Goal: Task Accomplishment & Management: Complete application form

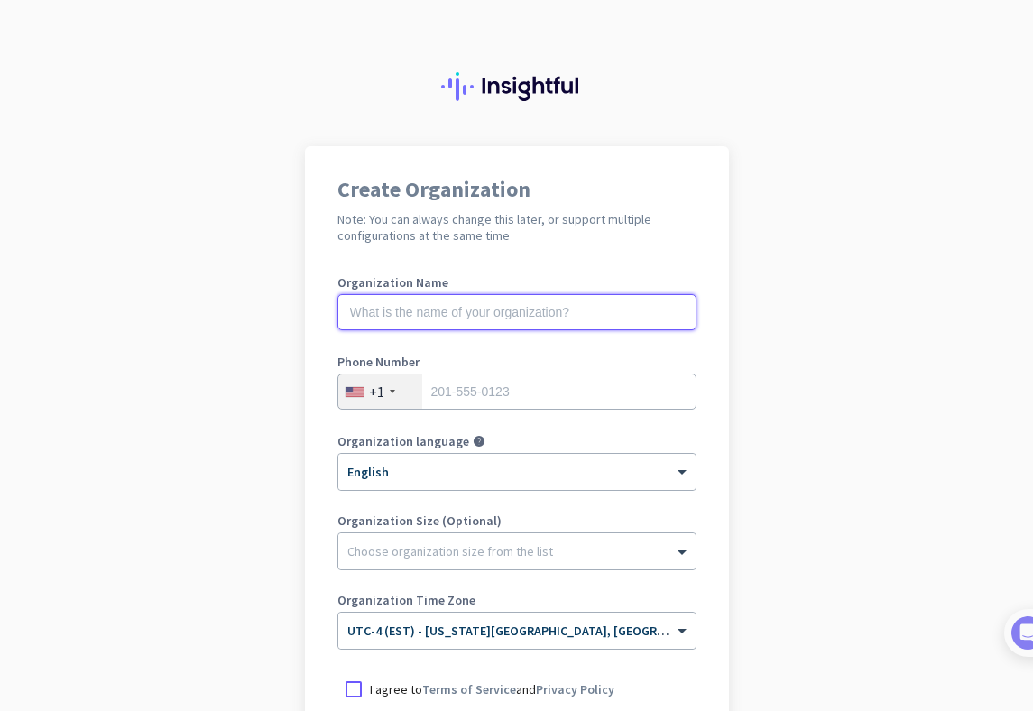
click at [518, 315] on input "text" at bounding box center [516, 312] width 359 height 36
click at [403, 323] on input "Mercor AI" at bounding box center [516, 312] width 359 height 36
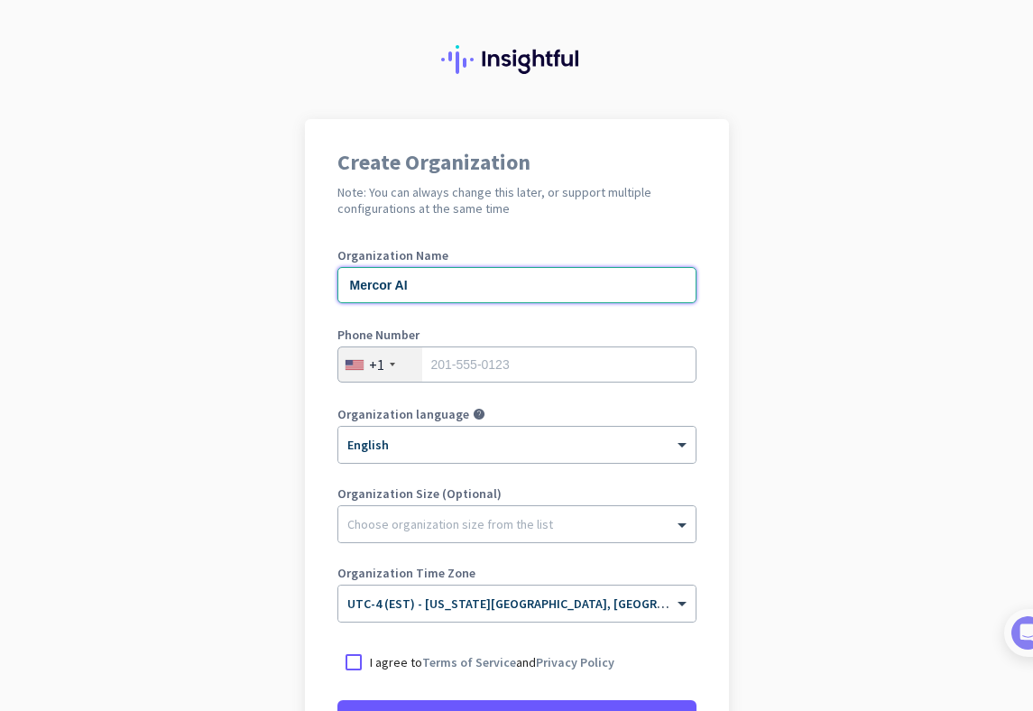
type input "Mercor AI"
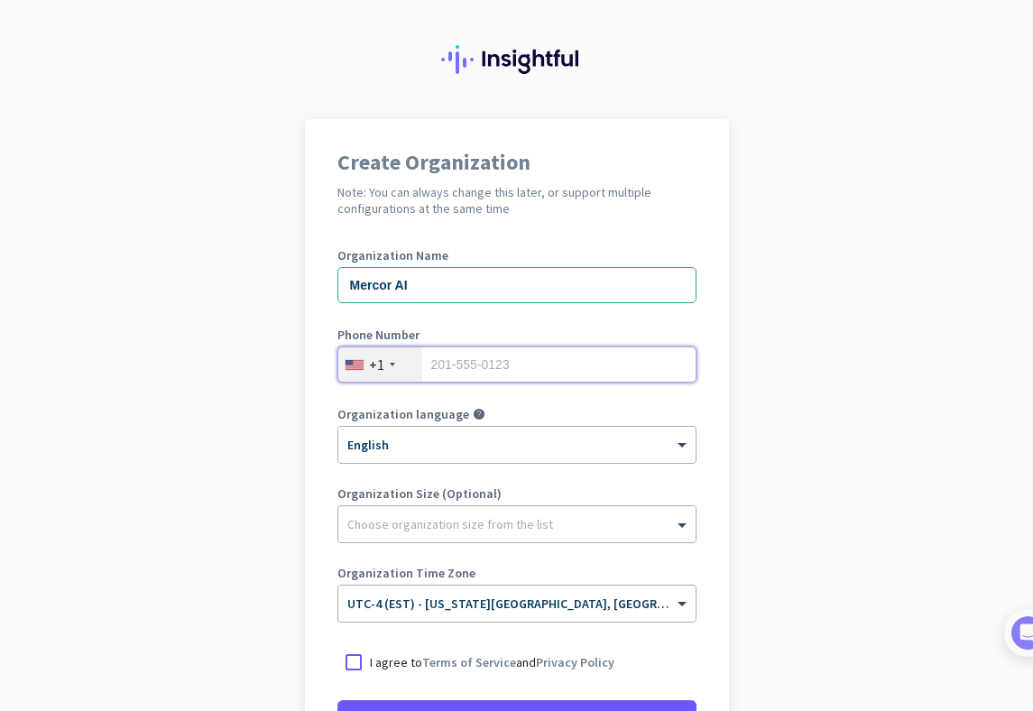
click at [495, 375] on input "tel" at bounding box center [516, 364] width 359 height 36
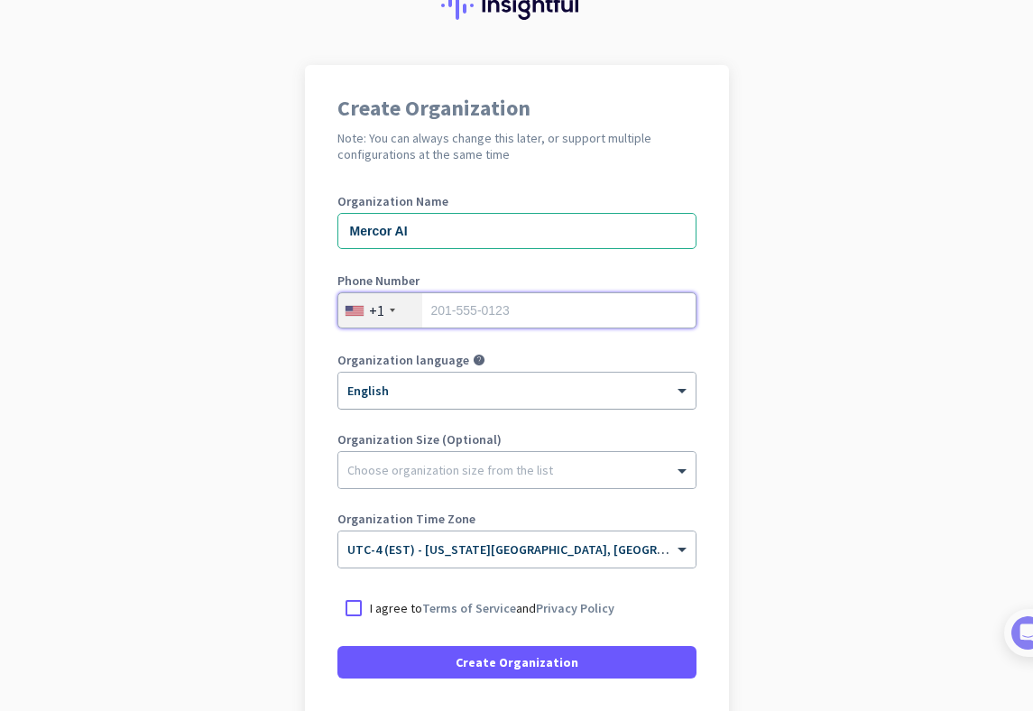
scroll to position [89, 0]
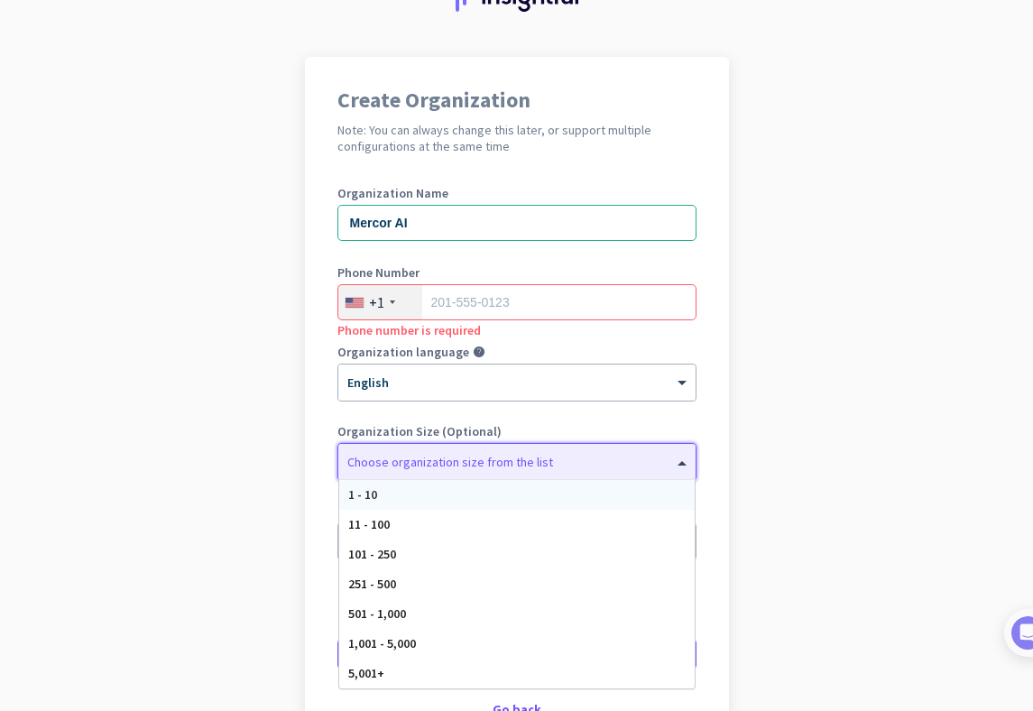
click at [487, 469] on div "Choose organization size from the list" at bounding box center [450, 462] width 206 height 16
click at [812, 455] on app-onboarding-organization "Create Organization Note: You can always change this later, or support multiple…" at bounding box center [516, 447] width 1033 height 781
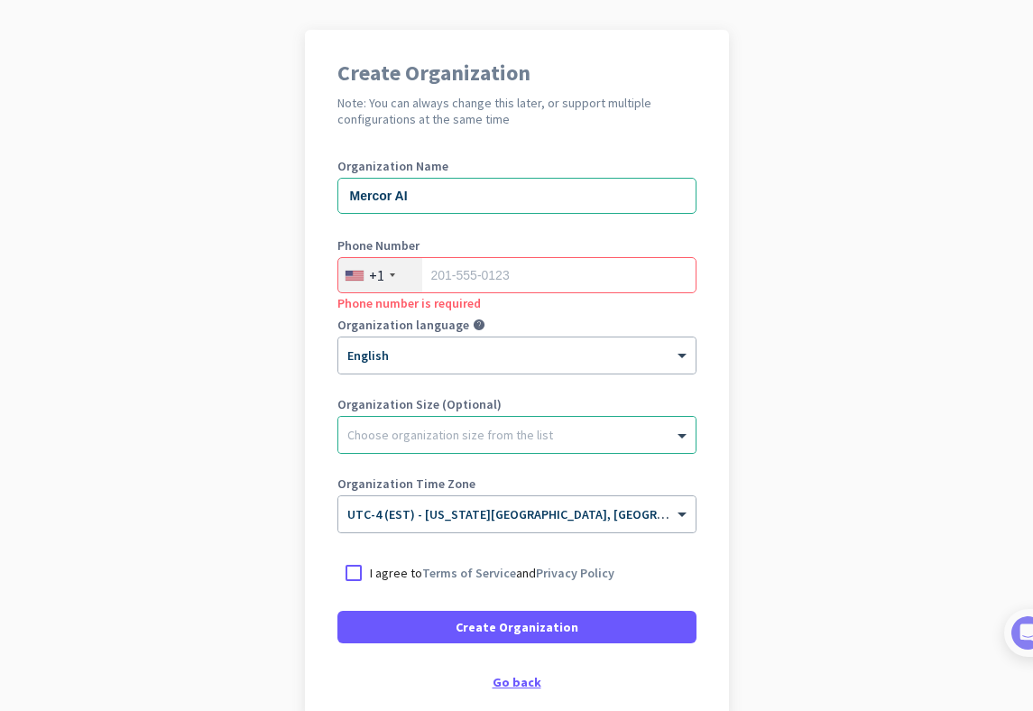
scroll to position [217, 0]
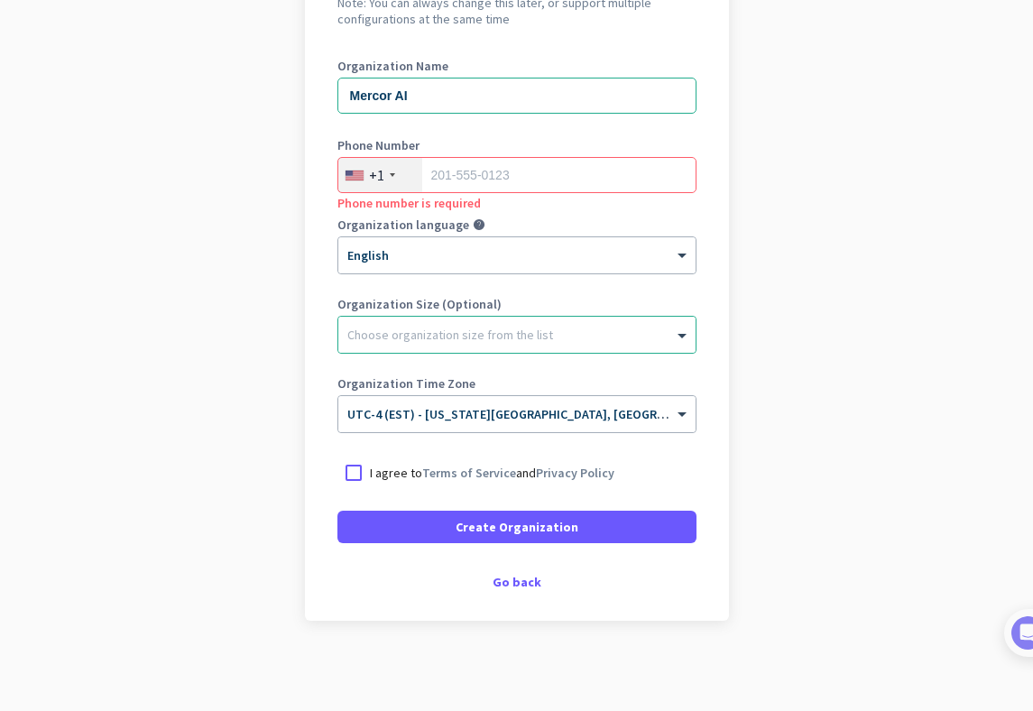
click at [508, 592] on div "Create Organization Note: You can always change this later, or support multiple…" at bounding box center [517, 275] width 424 height 691
click at [499, 586] on div "Go back" at bounding box center [516, 582] width 359 height 13
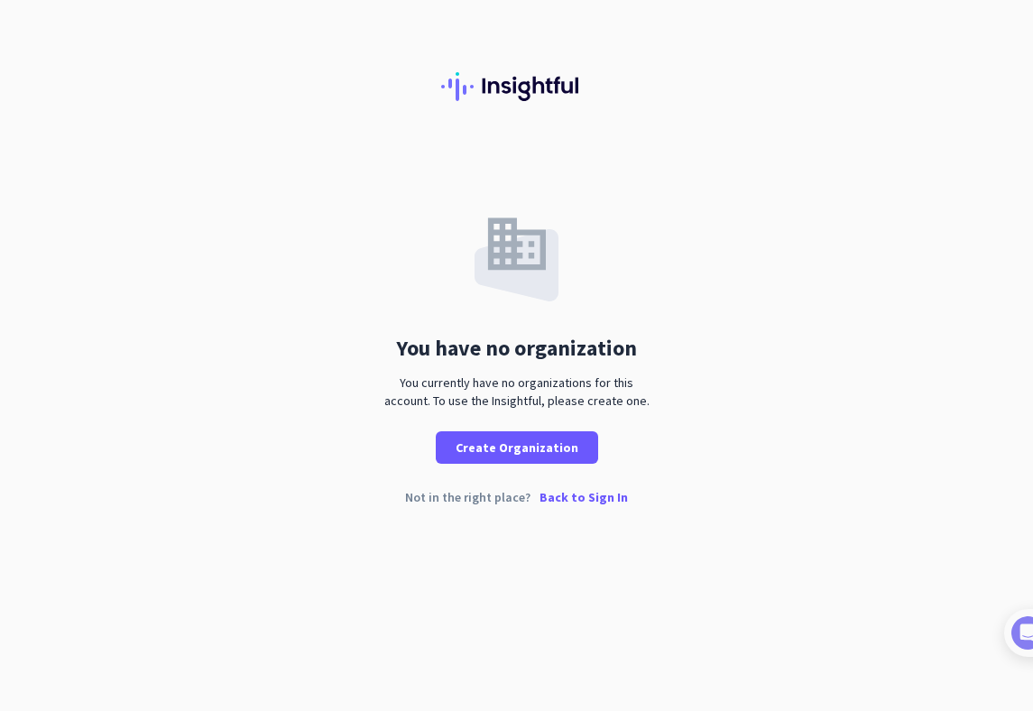
click at [581, 495] on p "Back to Sign In" at bounding box center [583, 497] width 88 height 13
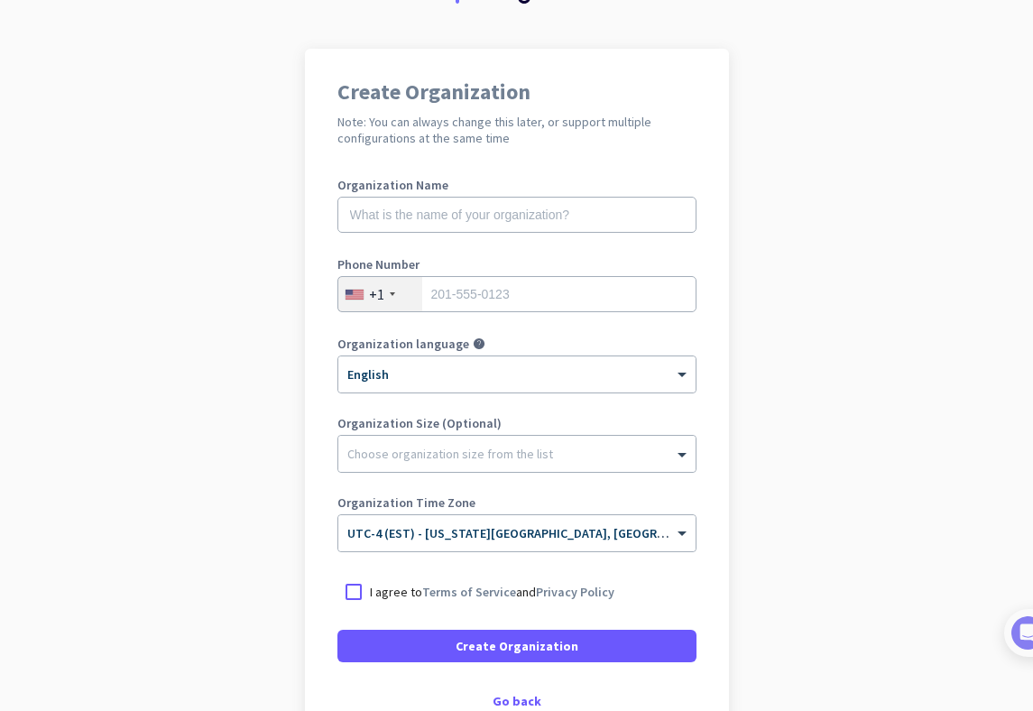
scroll to position [217, 0]
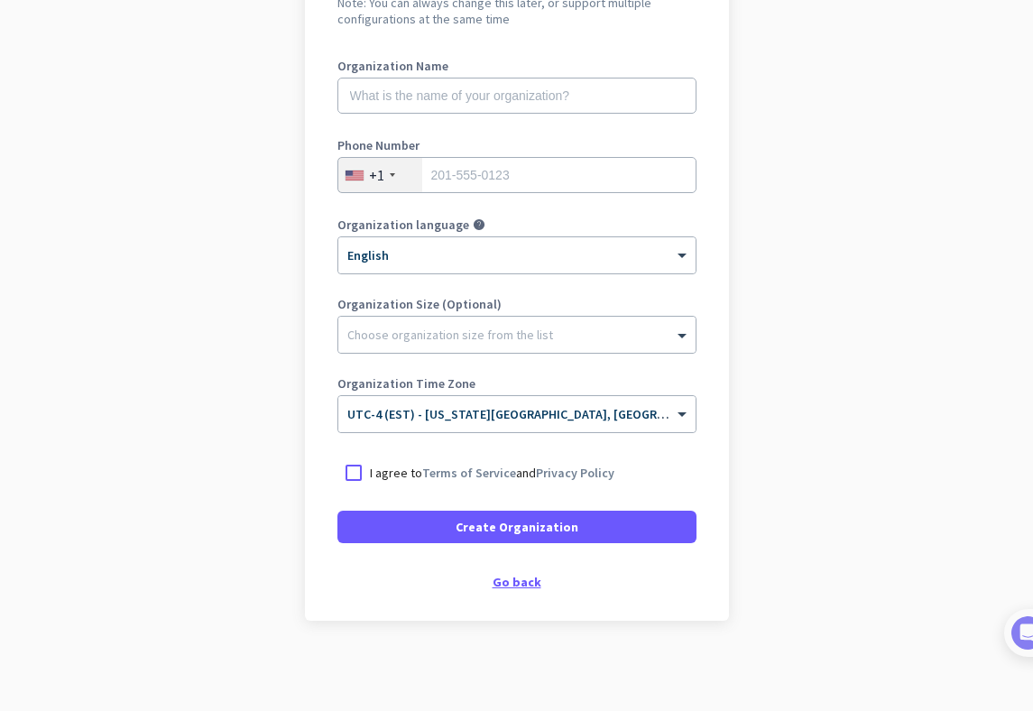
click at [496, 586] on div "Go back" at bounding box center [516, 582] width 359 height 13
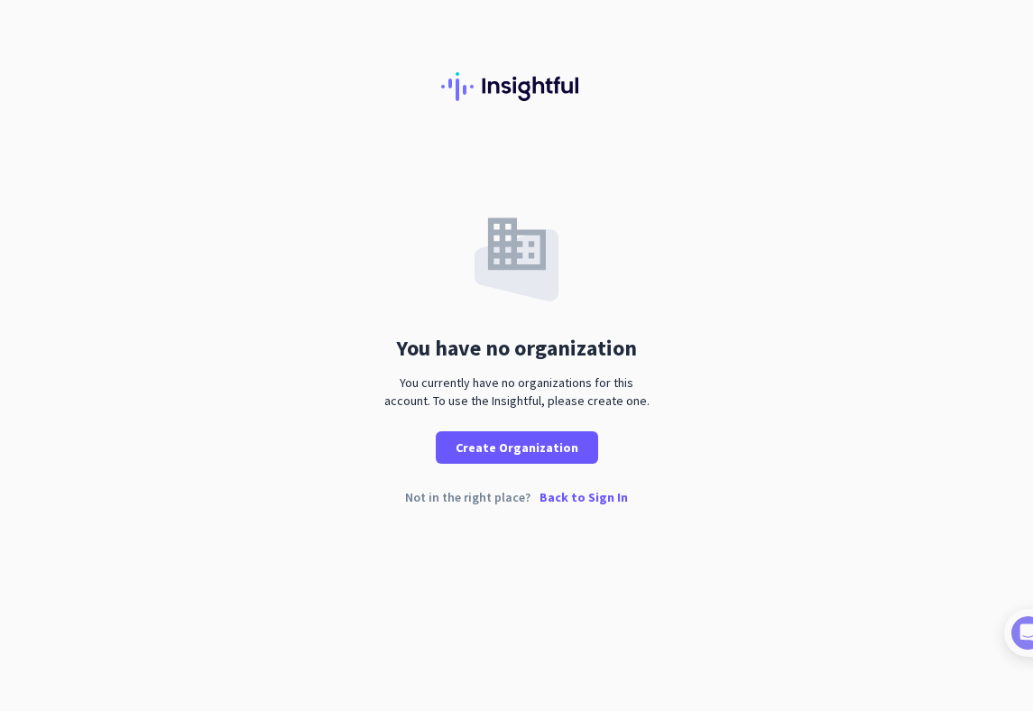
click at [590, 495] on p "Back to Sign In" at bounding box center [583, 497] width 88 height 13
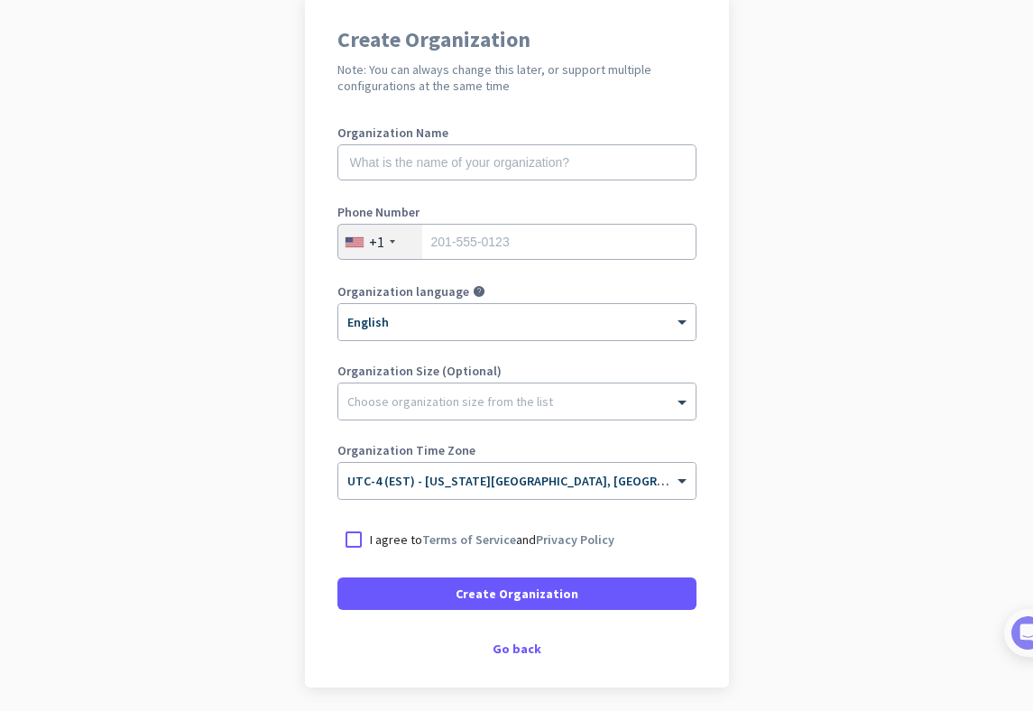
scroll to position [217, 0]
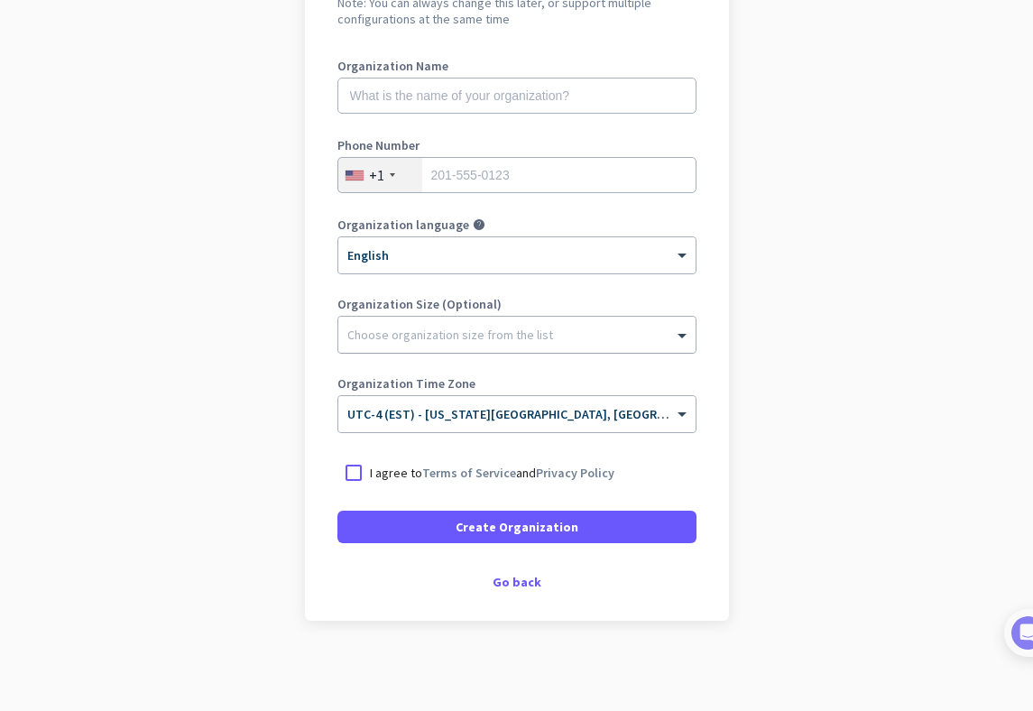
click at [503, 343] on div "Choose organization size from the list" at bounding box center [516, 335] width 357 height 36
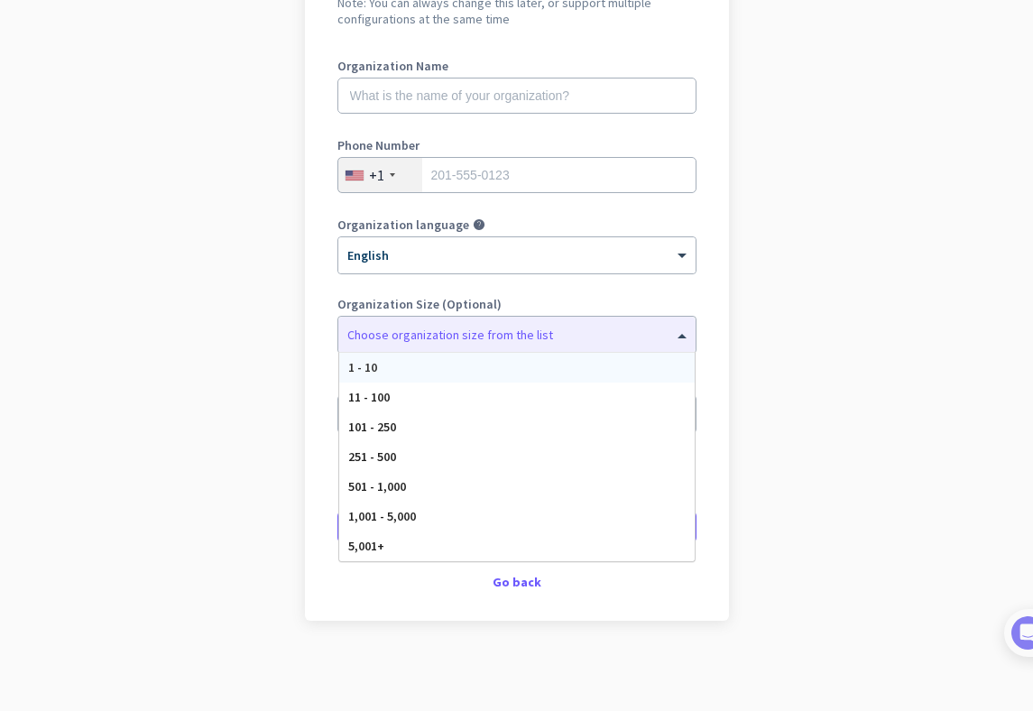
click at [509, 299] on label "Organization Size (Optional)" at bounding box center [516, 304] width 359 height 13
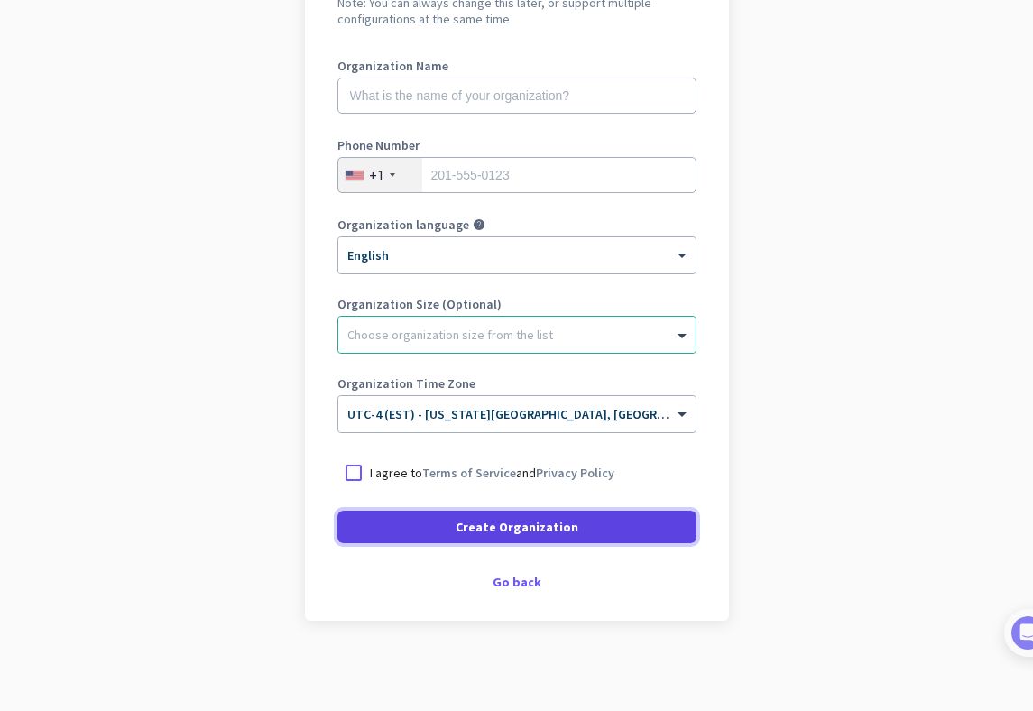
click at [520, 518] on span "Create Organization" at bounding box center [517, 527] width 123 height 18
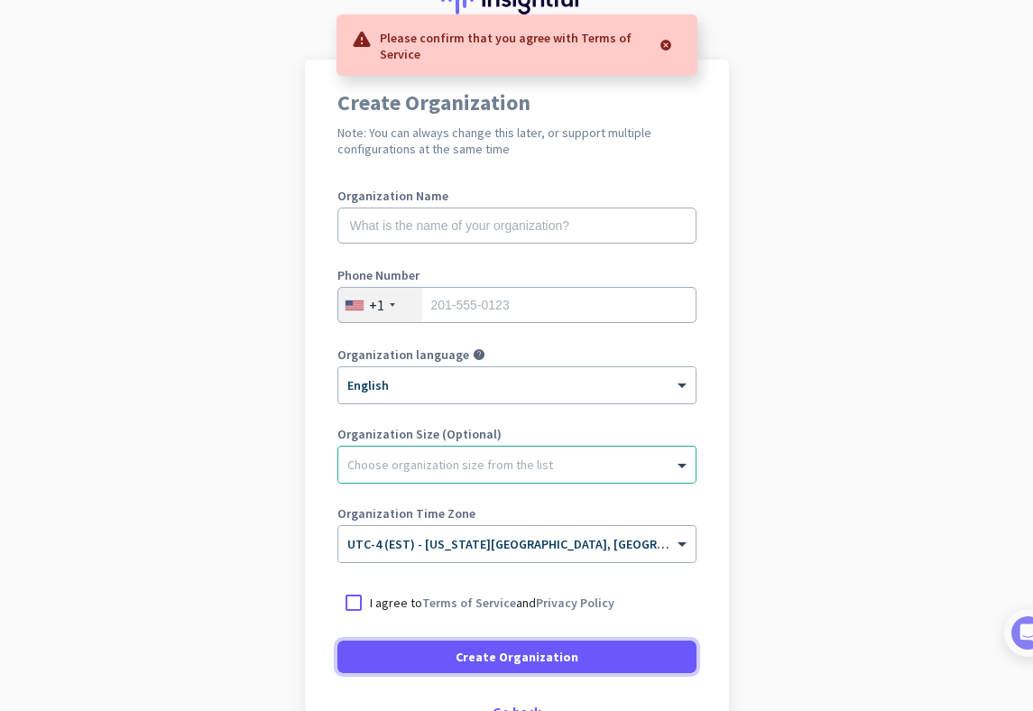
scroll to position [94, 0]
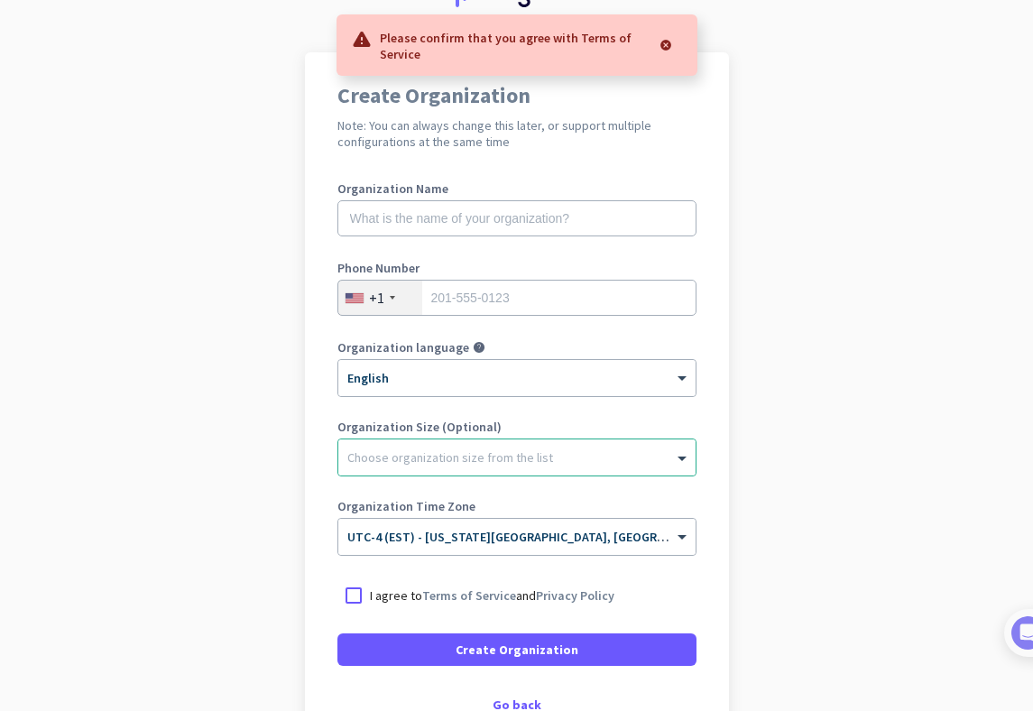
click at [342, 576] on form "Organization Name Phone Number +1 Organization language help × English Organiza…" at bounding box center [516, 424] width 359 height 484
click at [346, 585] on div at bounding box center [353, 595] width 32 height 32
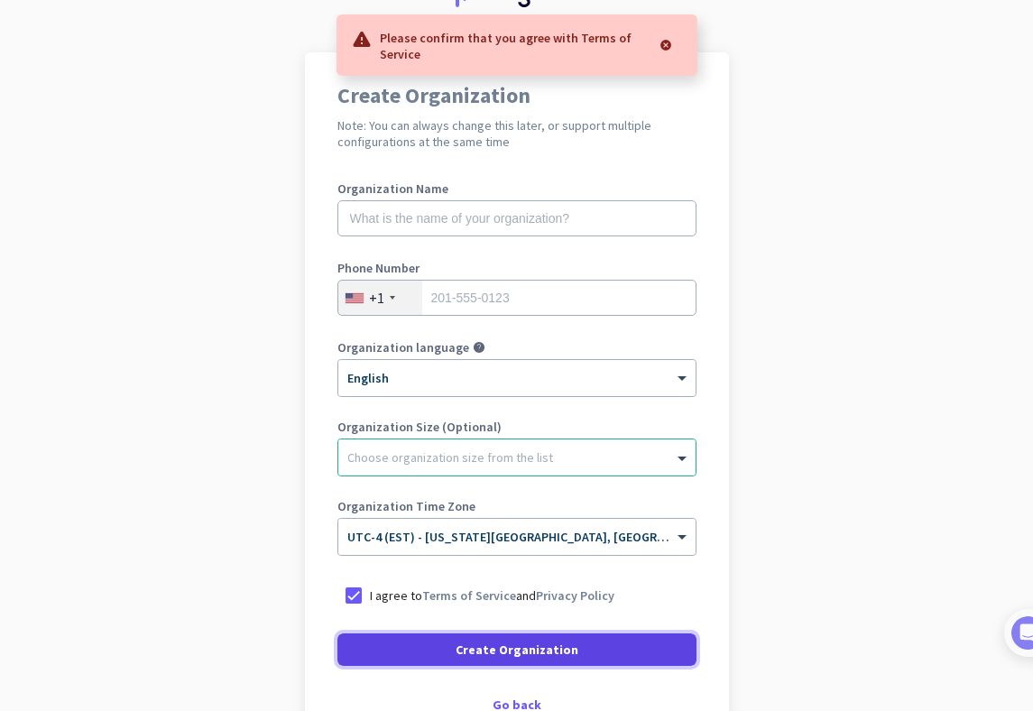
click at [410, 632] on span at bounding box center [516, 649] width 359 height 43
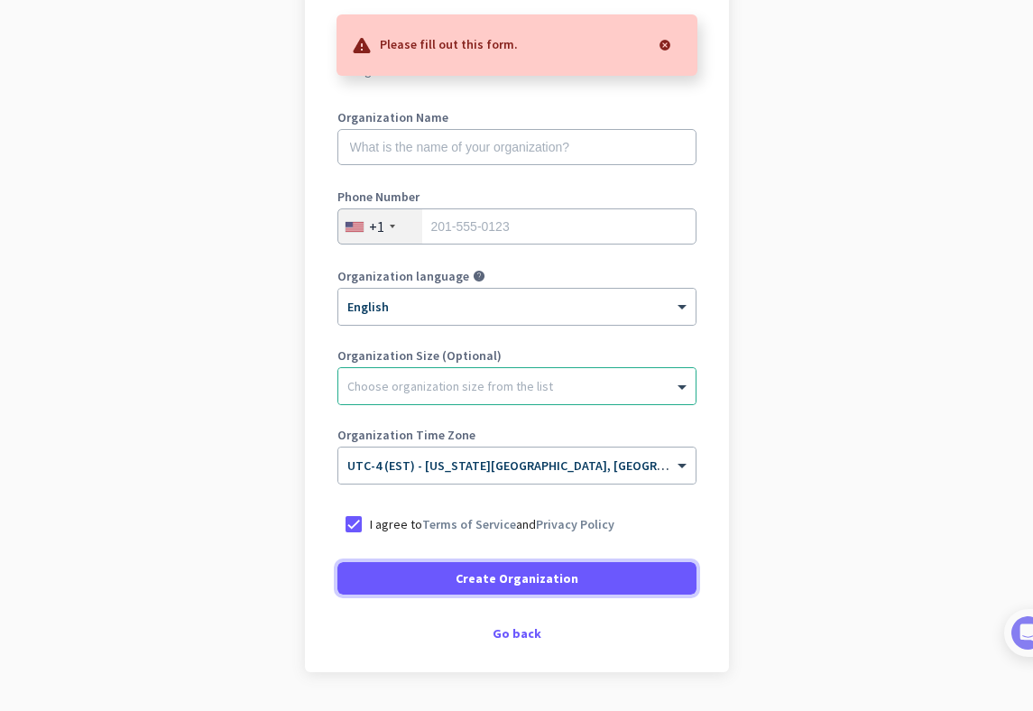
scroll to position [167, 0]
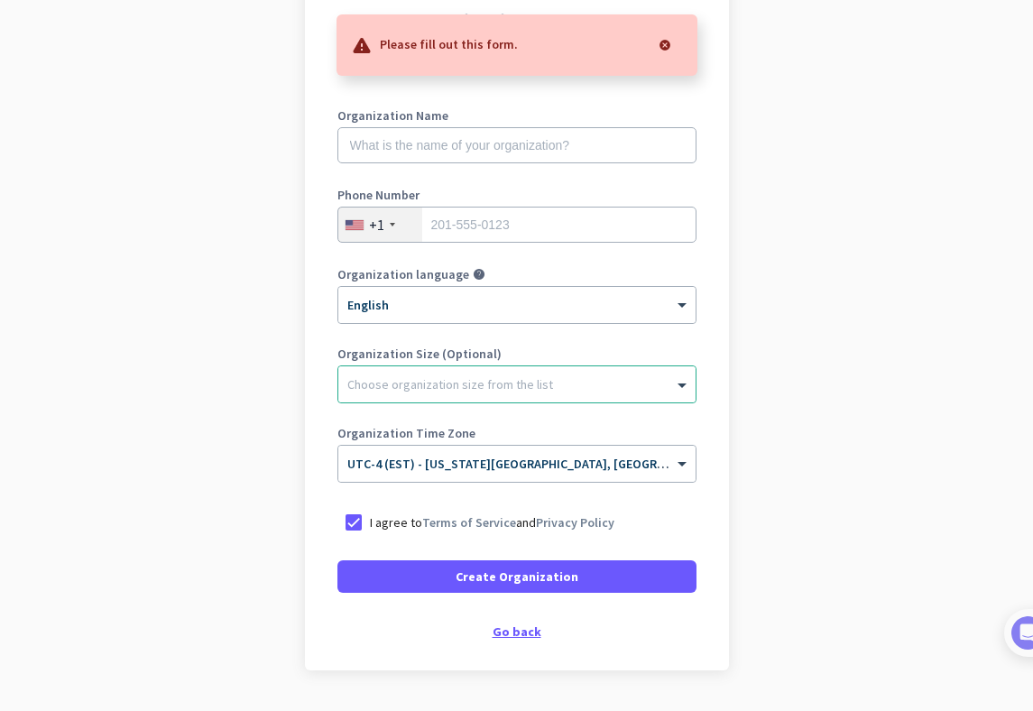
click at [517, 636] on div "Go back" at bounding box center [516, 631] width 359 height 13
